Goal: Information Seeking & Learning: Check status

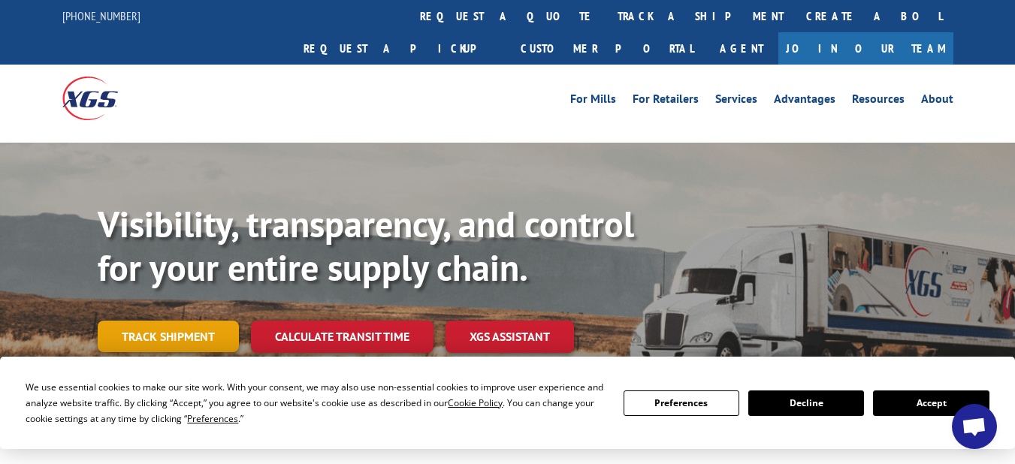
click at [185, 321] on link "Track shipment" at bounding box center [168, 337] width 141 height 32
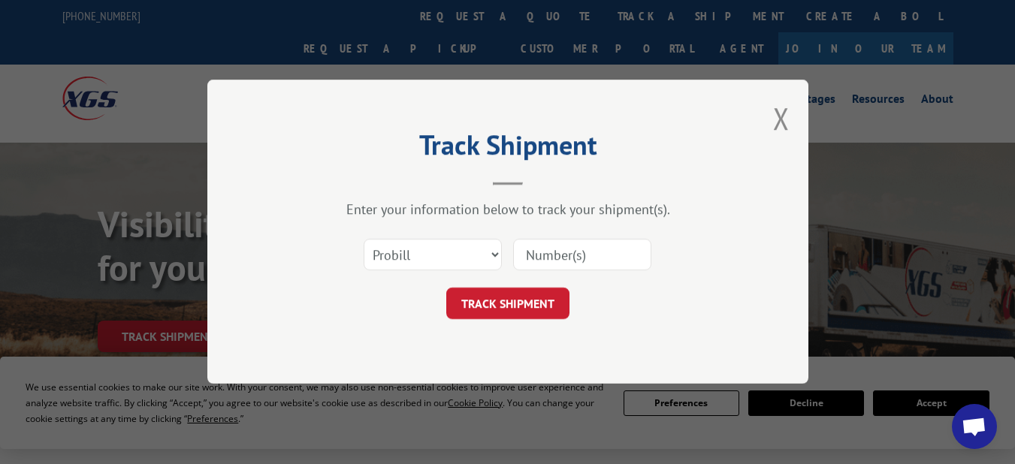
click at [551, 247] on input at bounding box center [582, 256] width 138 height 32
paste input "17692219"
type input "17692219"
click at [524, 300] on button "TRACK SHIPMENT" at bounding box center [507, 304] width 123 height 32
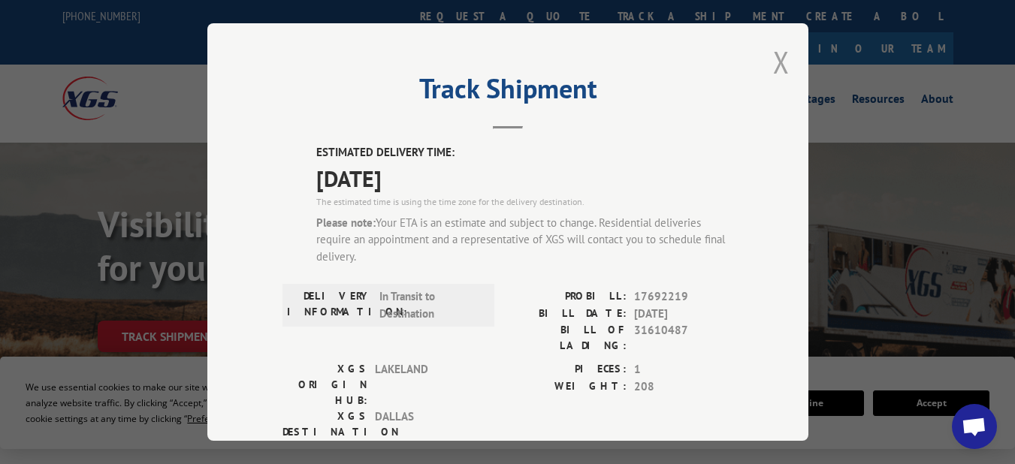
click at [780, 55] on button "Close modal" at bounding box center [781, 62] width 17 height 40
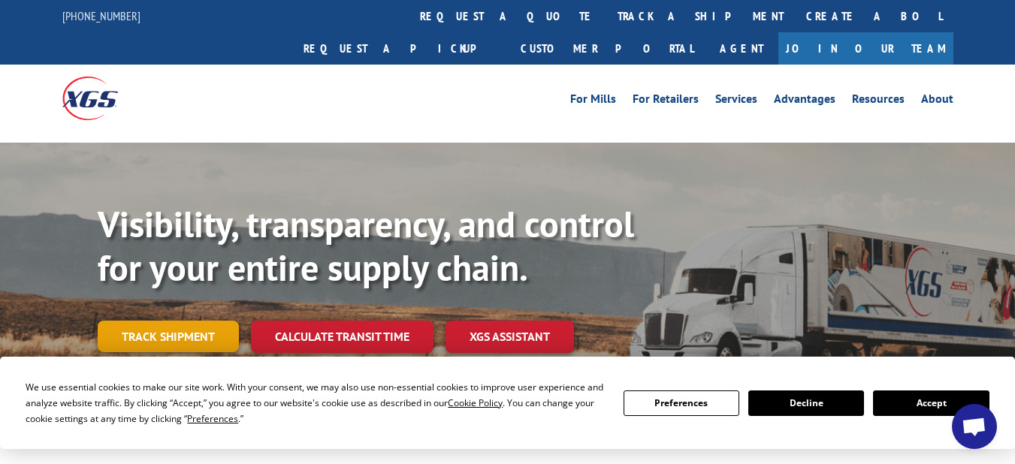
click at [176, 321] on link "Track shipment" at bounding box center [168, 337] width 141 height 32
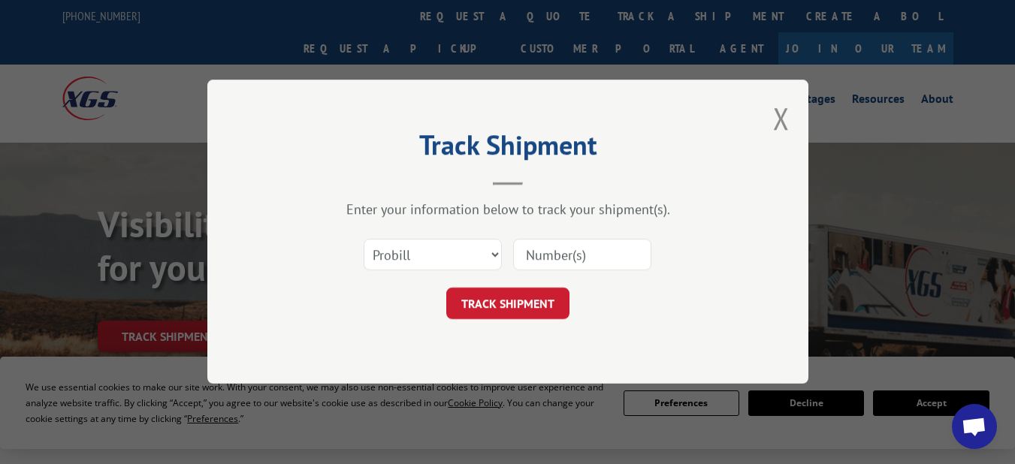
drag, startPoint x: 590, startPoint y: 252, endPoint x: 586, endPoint y: 260, distance: 8.8
click at [590, 252] on input at bounding box center [582, 256] width 138 height 32
paste input "17694285"
drag, startPoint x: 542, startPoint y: 258, endPoint x: 499, endPoint y: 258, distance: 43.6
click at [499, 258] on div "Select category... Probill BOL PO 17694285" at bounding box center [507, 256] width 451 height 50
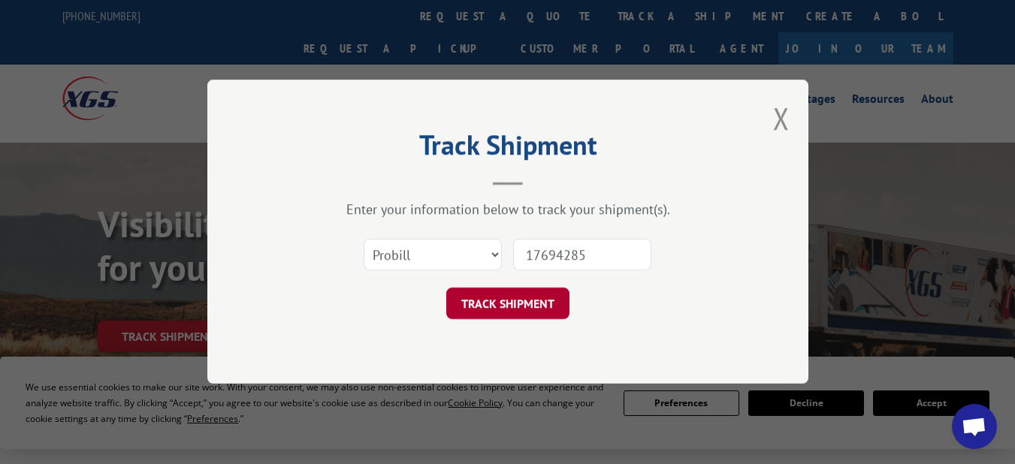
type input "17694285"
click at [509, 302] on button "TRACK SHIPMENT" at bounding box center [507, 304] width 123 height 32
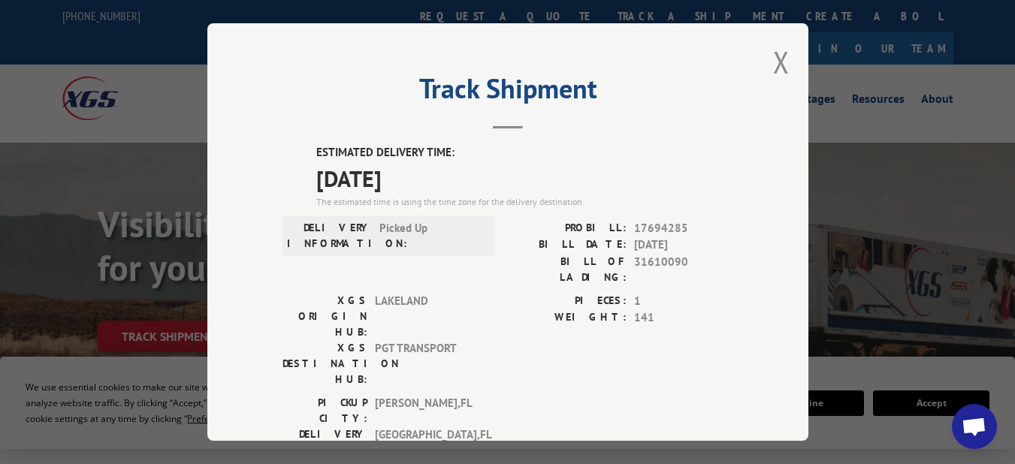
click at [216, 237] on div "Track Shipment ESTIMATED DELIVERY TIME: [DATE] The estimated time is using the …" at bounding box center [507, 232] width 601 height 418
click at [77, 261] on div "Track Shipment ESTIMATED DELIVERY TIME: [DATE] The estimated time is using the …" at bounding box center [507, 232] width 1015 height 464
click at [153, 303] on div "Track Shipment ESTIMATED DELIVERY TIME: [DATE] The estimated time is using the …" at bounding box center [507, 232] width 1015 height 464
click at [780, 62] on button "Close modal" at bounding box center [781, 62] width 17 height 40
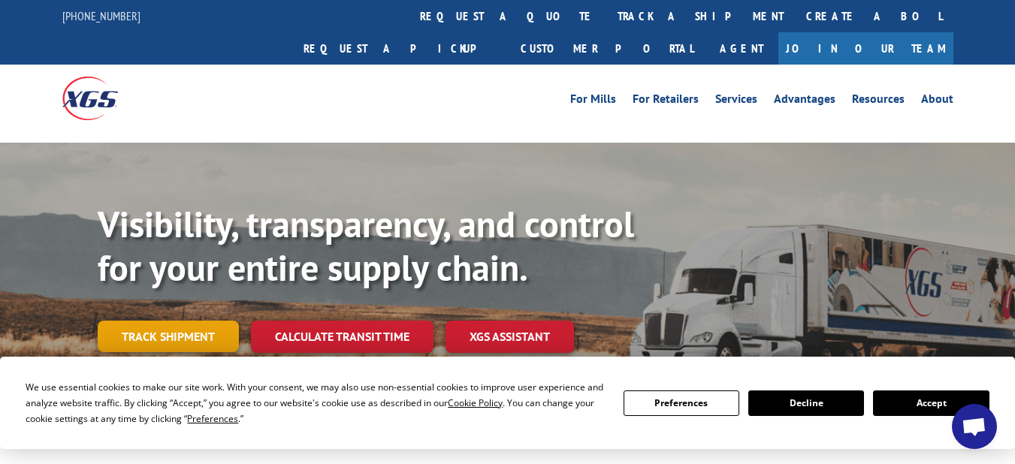
click at [158, 321] on link "Track shipment" at bounding box center [168, 337] width 141 height 32
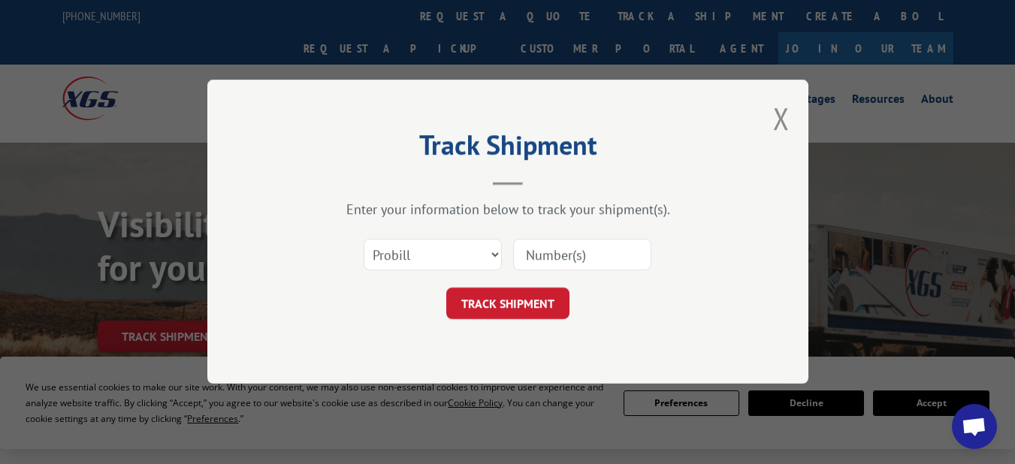
click at [554, 245] on input at bounding box center [582, 256] width 138 height 32
paste input "17694281"
type input "17694281"
click at [513, 299] on button "TRACK SHIPMENT" at bounding box center [507, 304] width 123 height 32
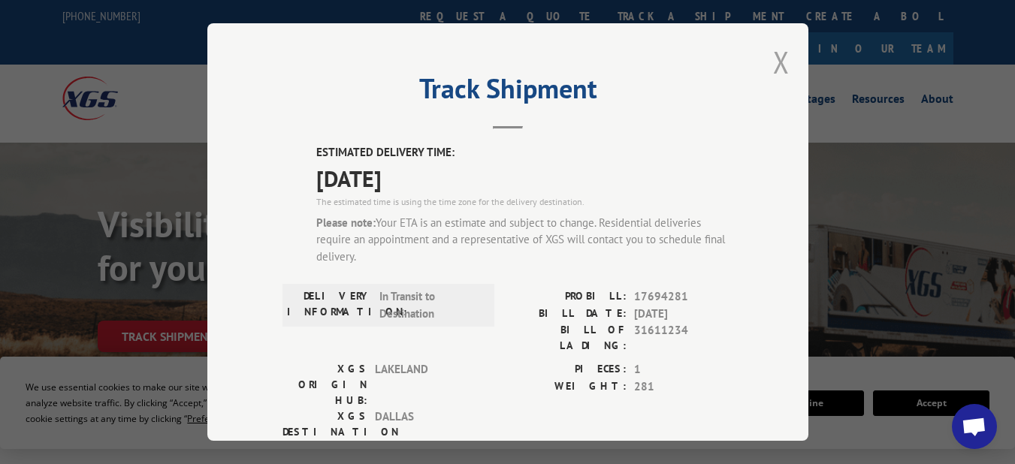
click at [777, 51] on button "Close modal" at bounding box center [781, 62] width 17 height 40
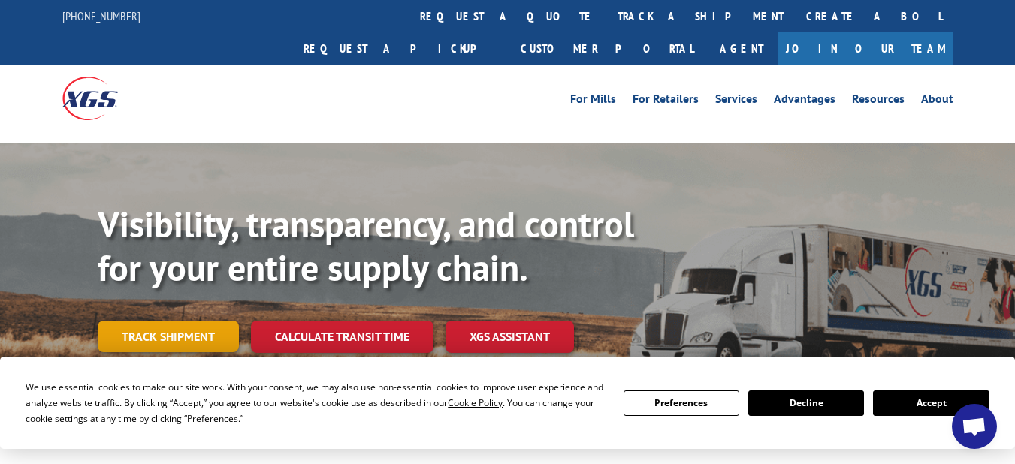
click at [168, 321] on link "Track shipment" at bounding box center [168, 337] width 141 height 32
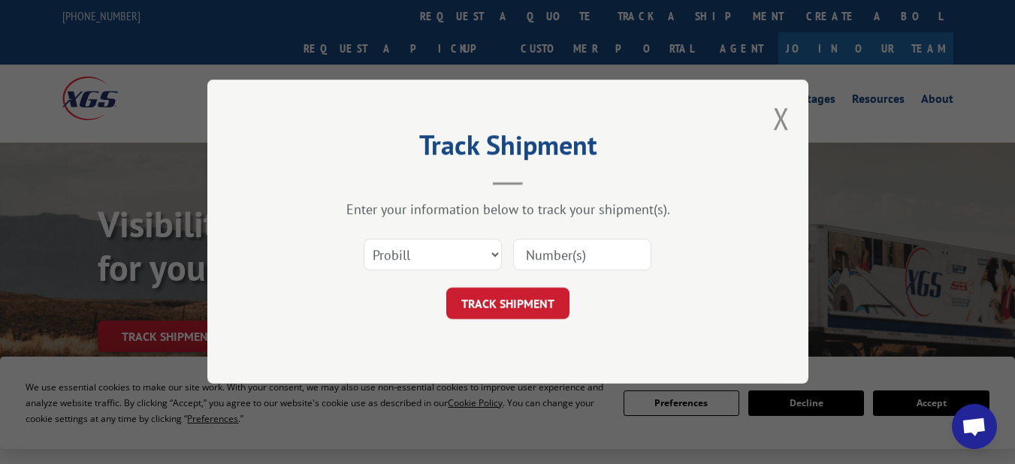
click at [573, 255] on input at bounding box center [582, 256] width 138 height 32
paste input "17694284"
type input "17694284"
click at [516, 304] on button "TRACK SHIPMENT" at bounding box center [507, 304] width 123 height 32
